Goal: Information Seeking & Learning: Learn about a topic

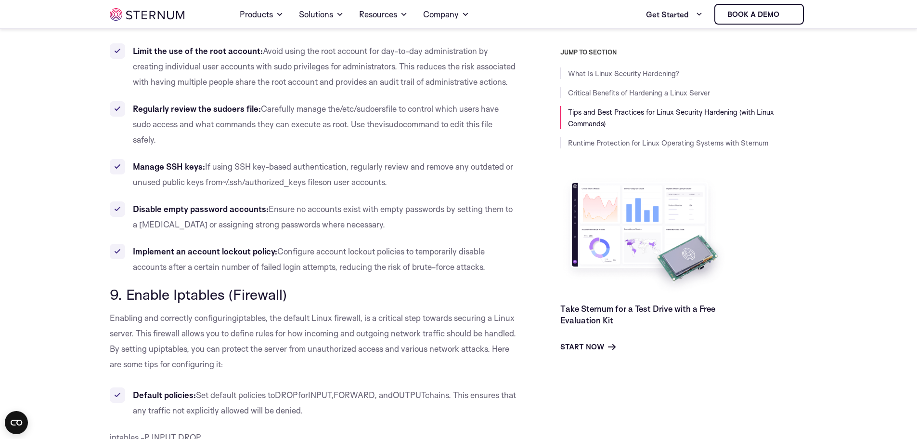
scroll to position [4759, 0]
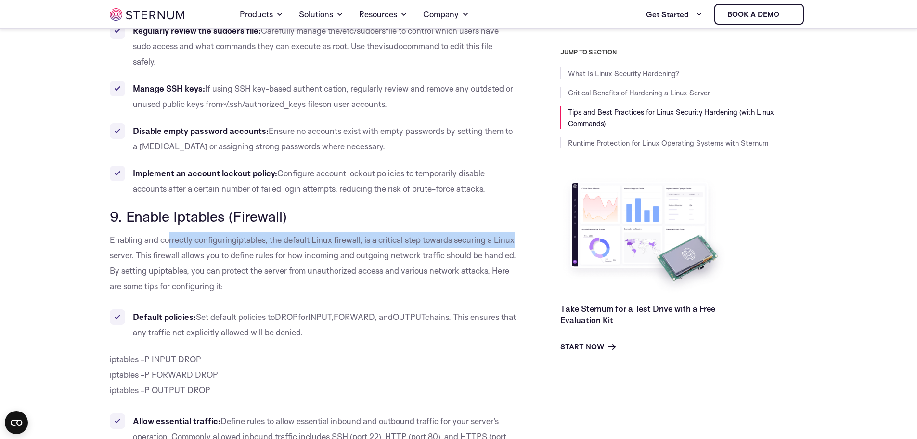
drag, startPoint x: 168, startPoint y: 194, endPoint x: 516, endPoint y: 186, distance: 348.2
click at [516, 232] on p "Enabling and correctly configuring iptables , the default Linux firewall, is a …" at bounding box center [313, 263] width 407 height 62
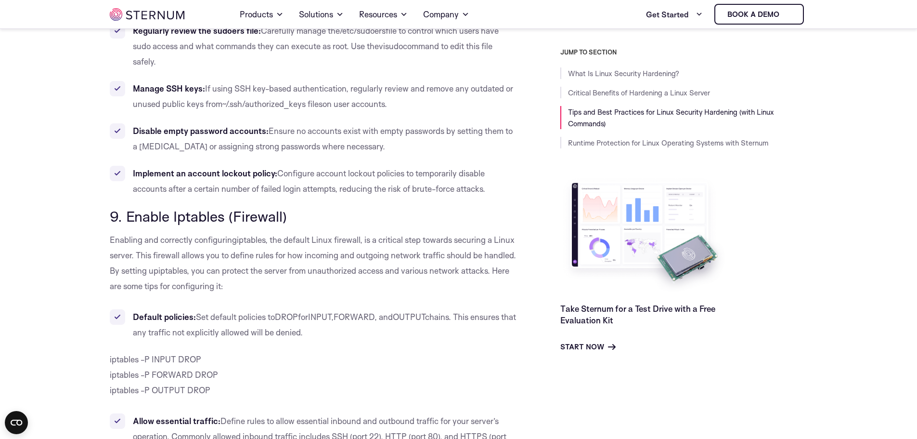
click at [180, 234] on span ", the default Linux firewall, is a critical step towards securing a Linux serve…" at bounding box center [313, 254] width 406 height 41
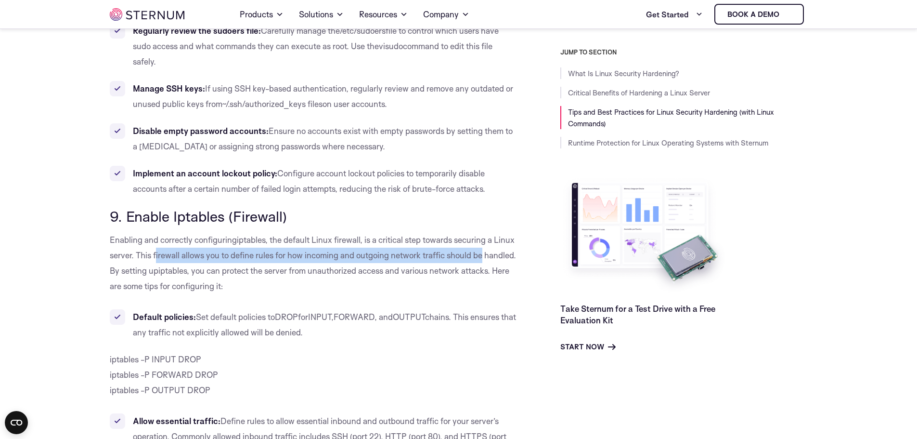
drag, startPoint x: 156, startPoint y: 207, endPoint x: 487, endPoint y: 208, distance: 330.8
click at [487, 232] on p "Enabling and correctly configuring iptables , the default Linux firewall, is a …" at bounding box center [313, 263] width 407 height 62
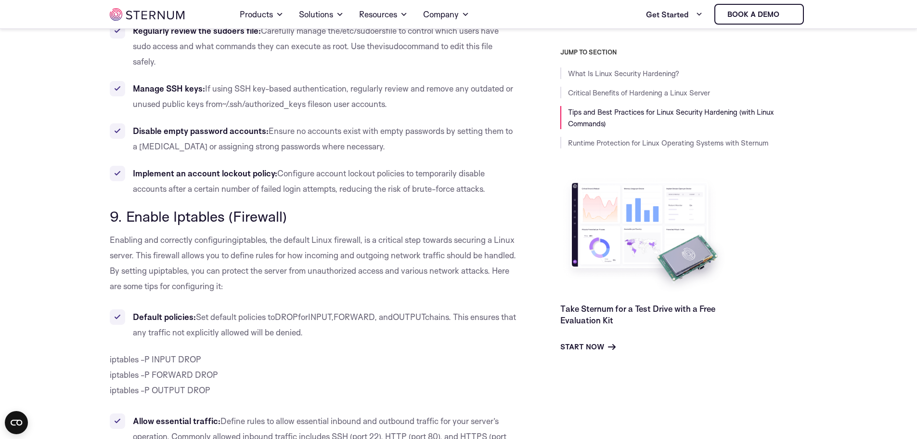
click at [178, 234] on span ", the default Linux firewall, is a critical step towards securing a Linux serve…" at bounding box center [313, 254] width 406 height 41
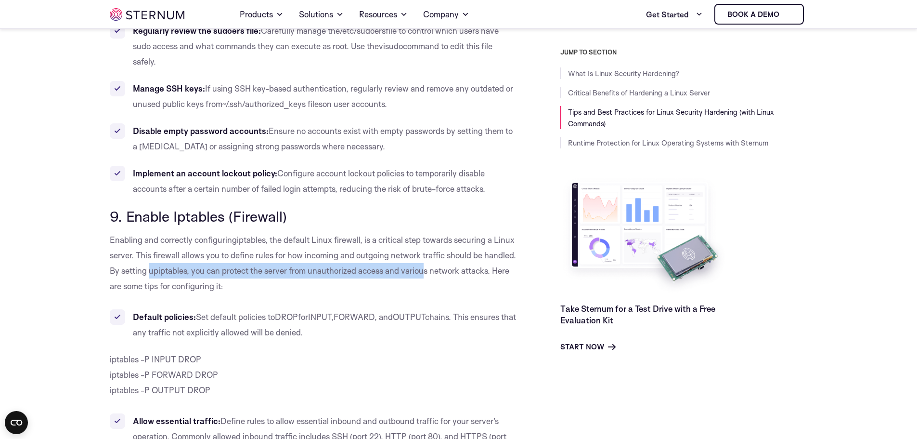
drag, startPoint x: 194, startPoint y: 223, endPoint x: 461, endPoint y: 225, distance: 267.2
click at [461, 232] on p "Enabling and correctly configuring iptables , the default Linux firewall, is a …" at bounding box center [313, 263] width 407 height 62
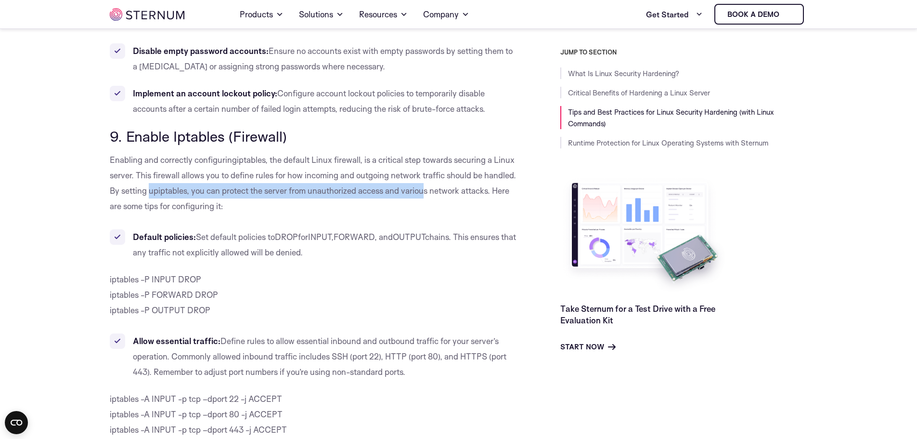
scroll to position [4856, 0]
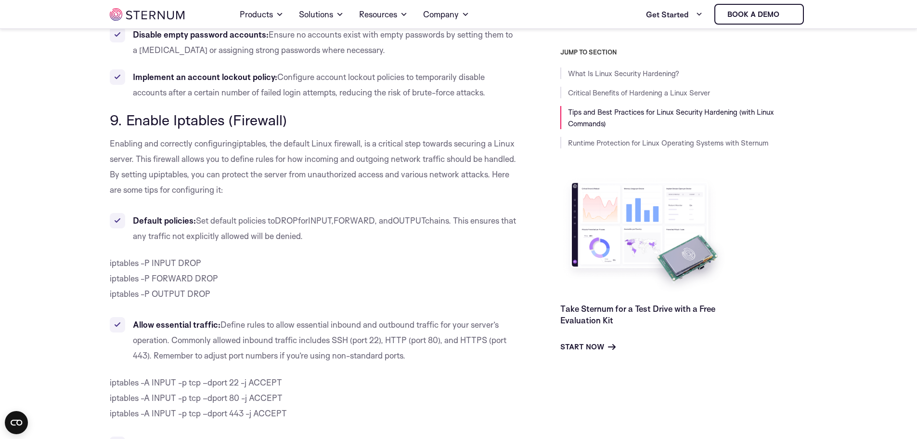
click at [295, 255] on p "iptables -P INPUT DROP iptables -P FORWARD DROP iptables -P OUTPUT DROP" at bounding box center [313, 278] width 407 height 46
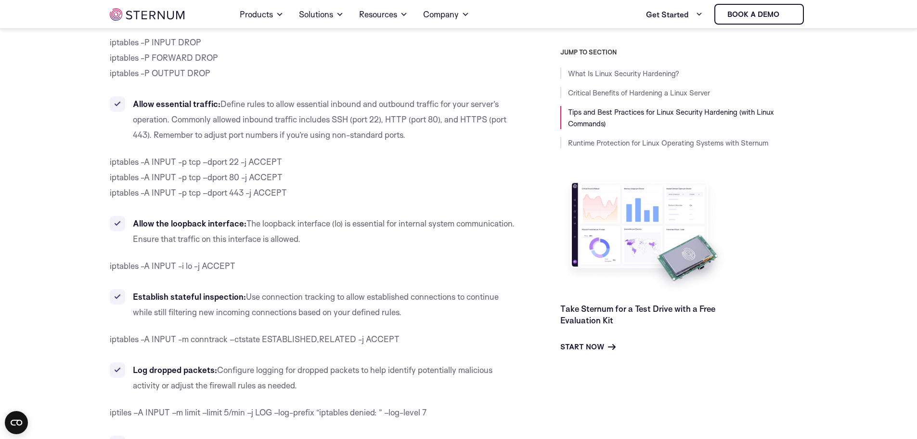
scroll to position [5048, 0]
